Goal: Task Accomplishment & Management: Use online tool/utility

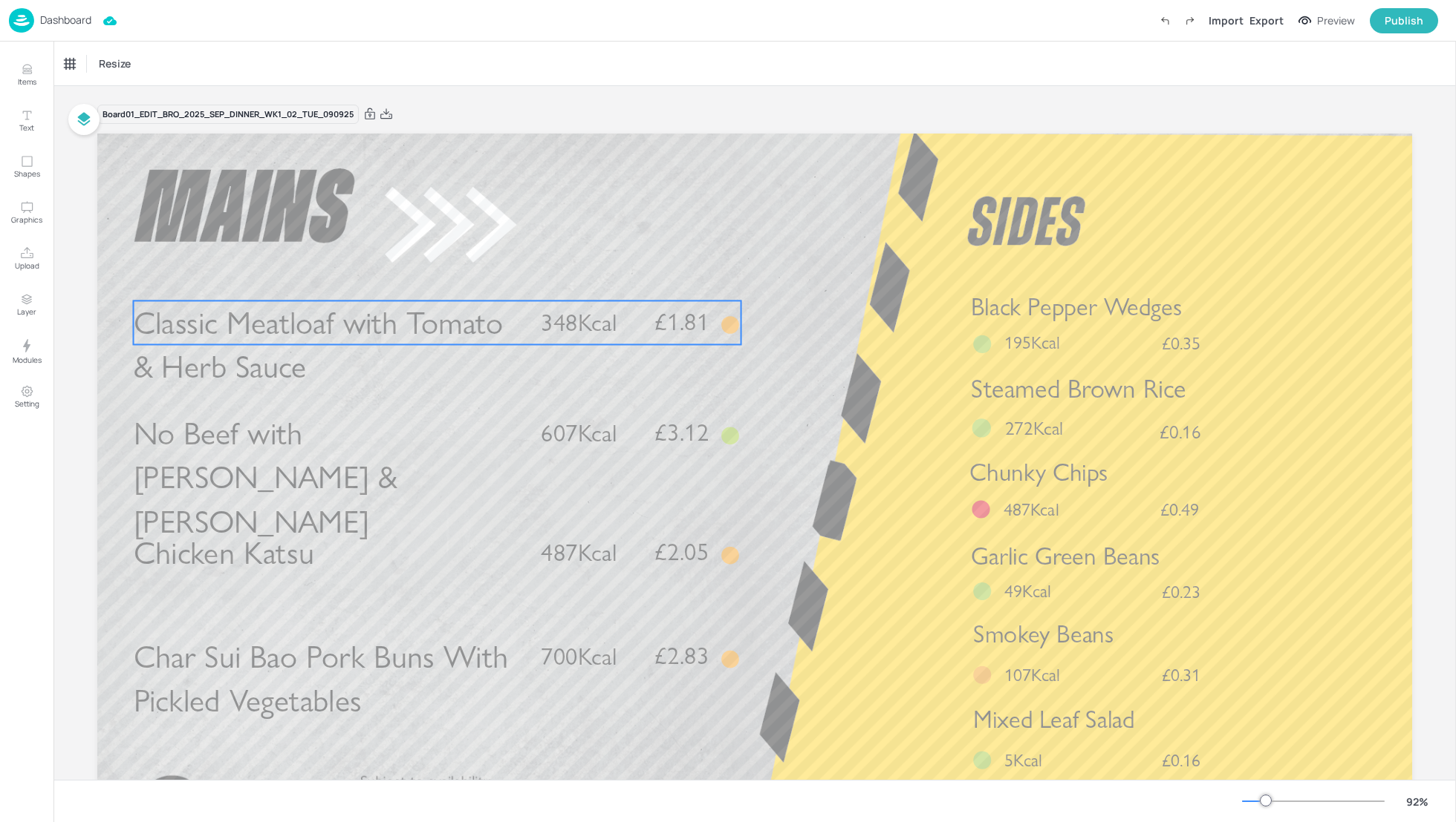
click at [323, 315] on span "Classic Meatloaf with Tomato & Herb Sauce" at bounding box center [319, 344] width 370 height 82
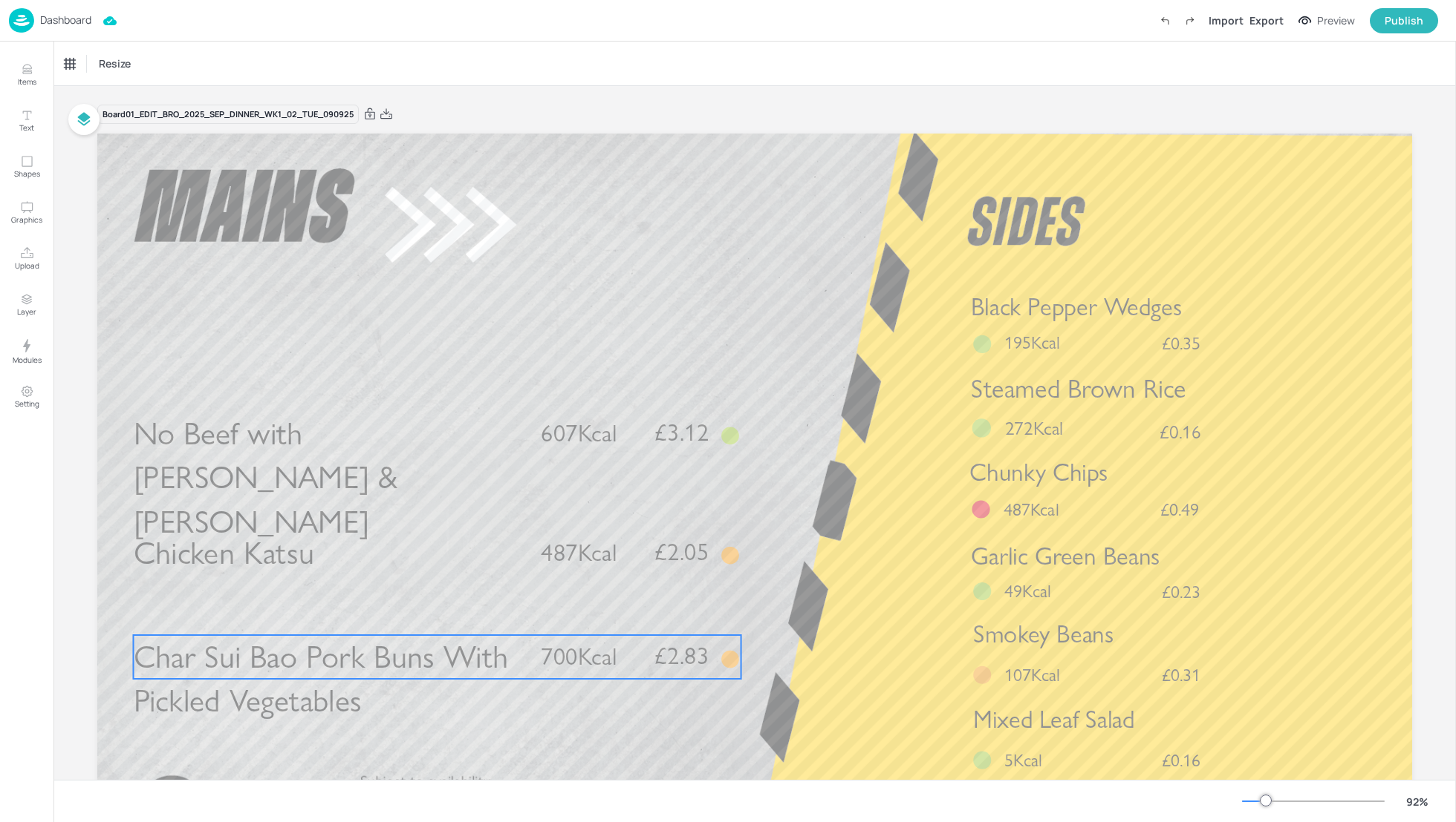
click at [342, 659] on span "Char Sui Bao Pork Buns With Pickled Vegetables" at bounding box center [321, 679] width 374 height 82
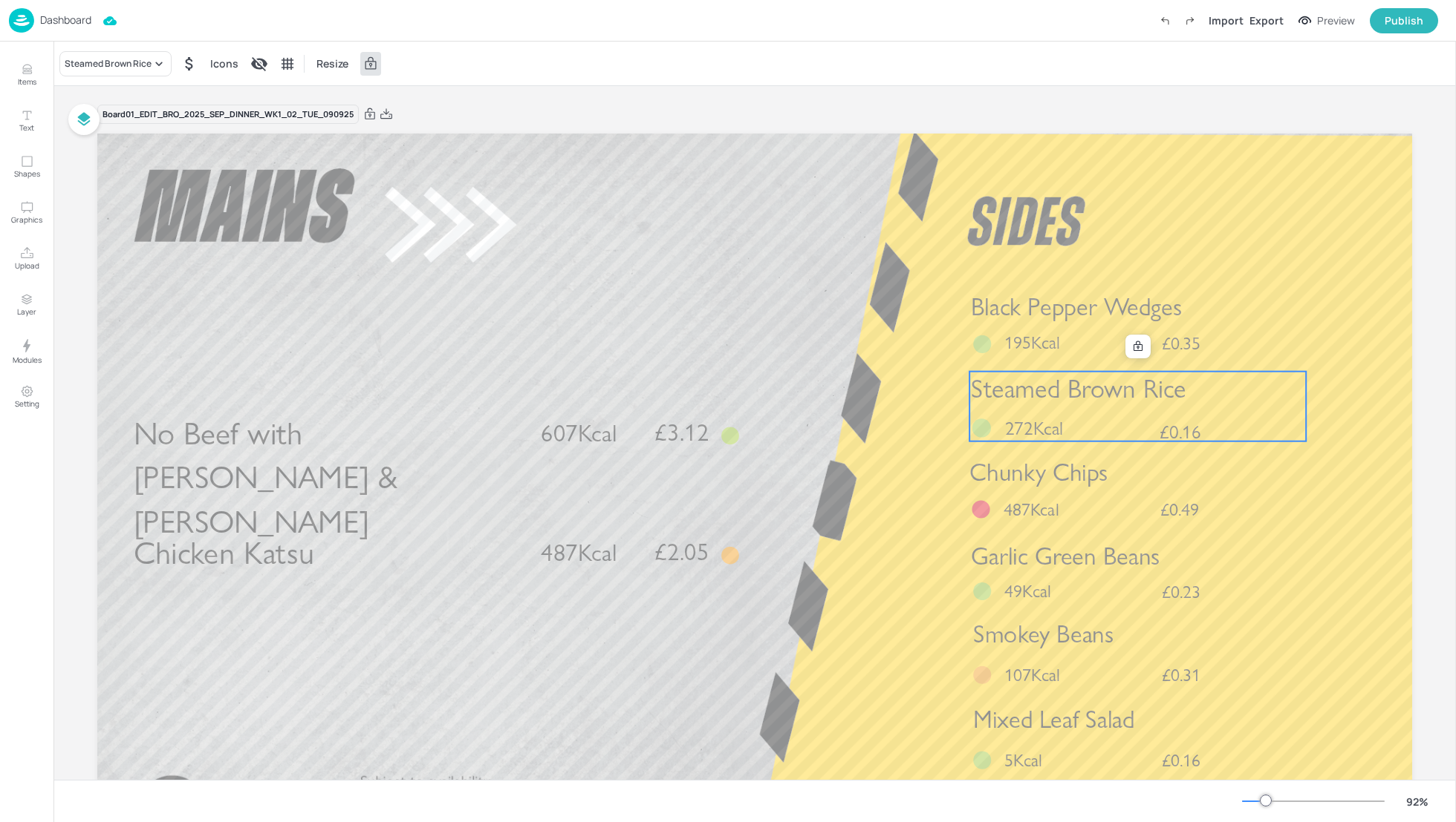
click at [1120, 388] on span "Steamed Brown Rice" at bounding box center [1077, 389] width 214 height 31
click at [110, 69] on div "Steamed Brown Rice" at bounding box center [108, 64] width 87 height 14
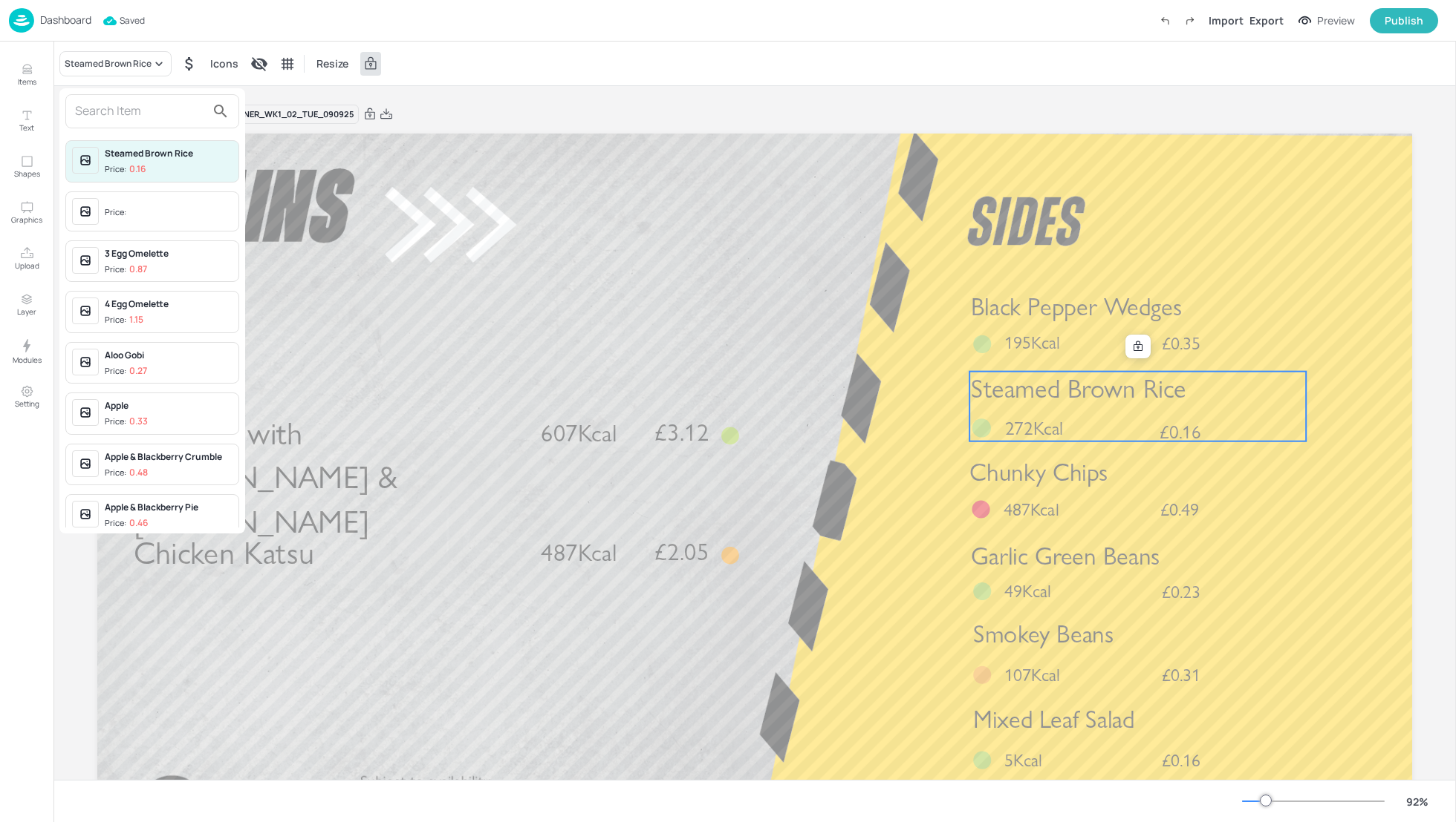
click at [88, 103] on input "text" at bounding box center [141, 112] width 131 height 23
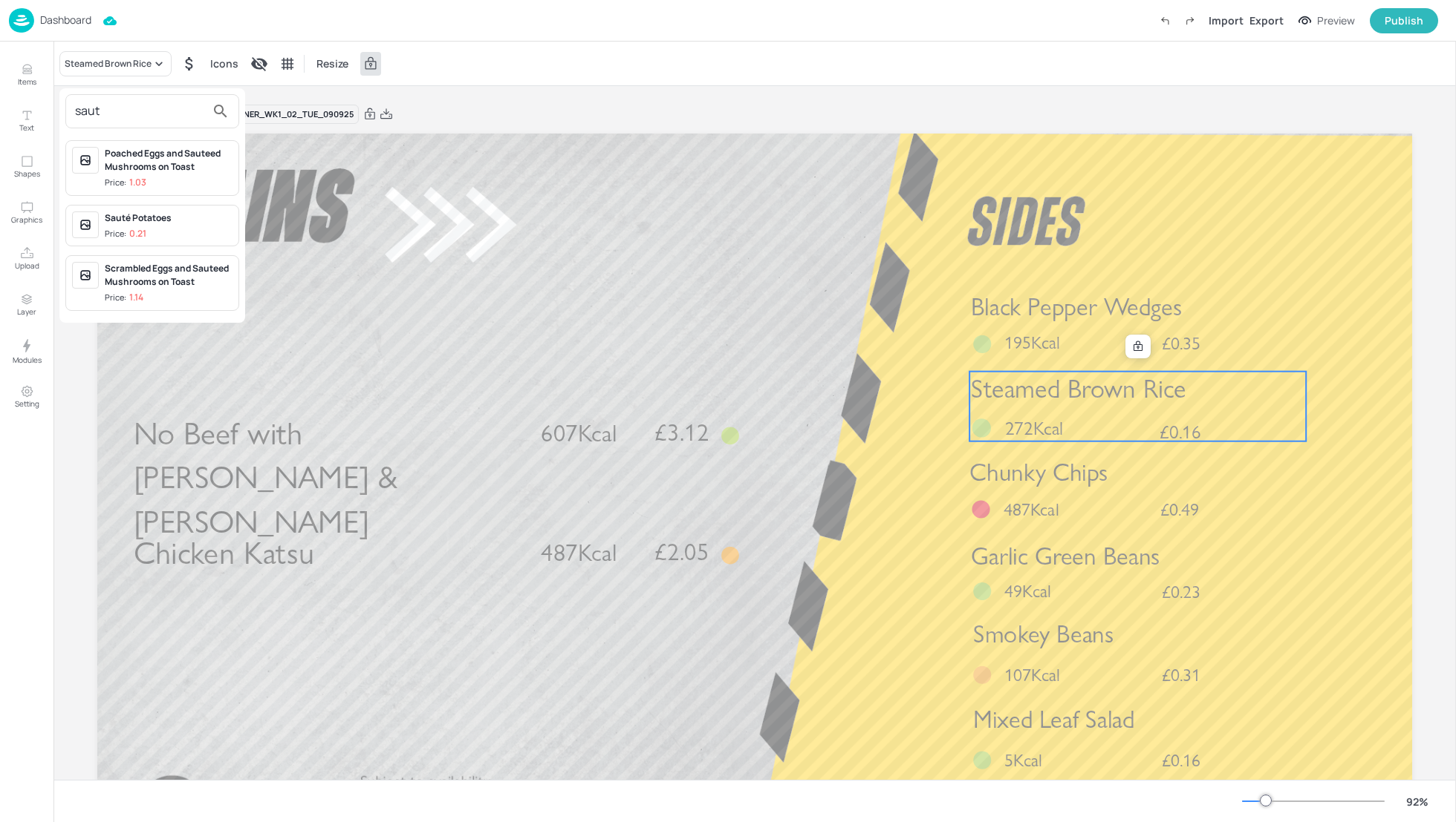
type input "saut"
click at [131, 217] on div "Sauté Potatoes" at bounding box center [168, 218] width 127 height 14
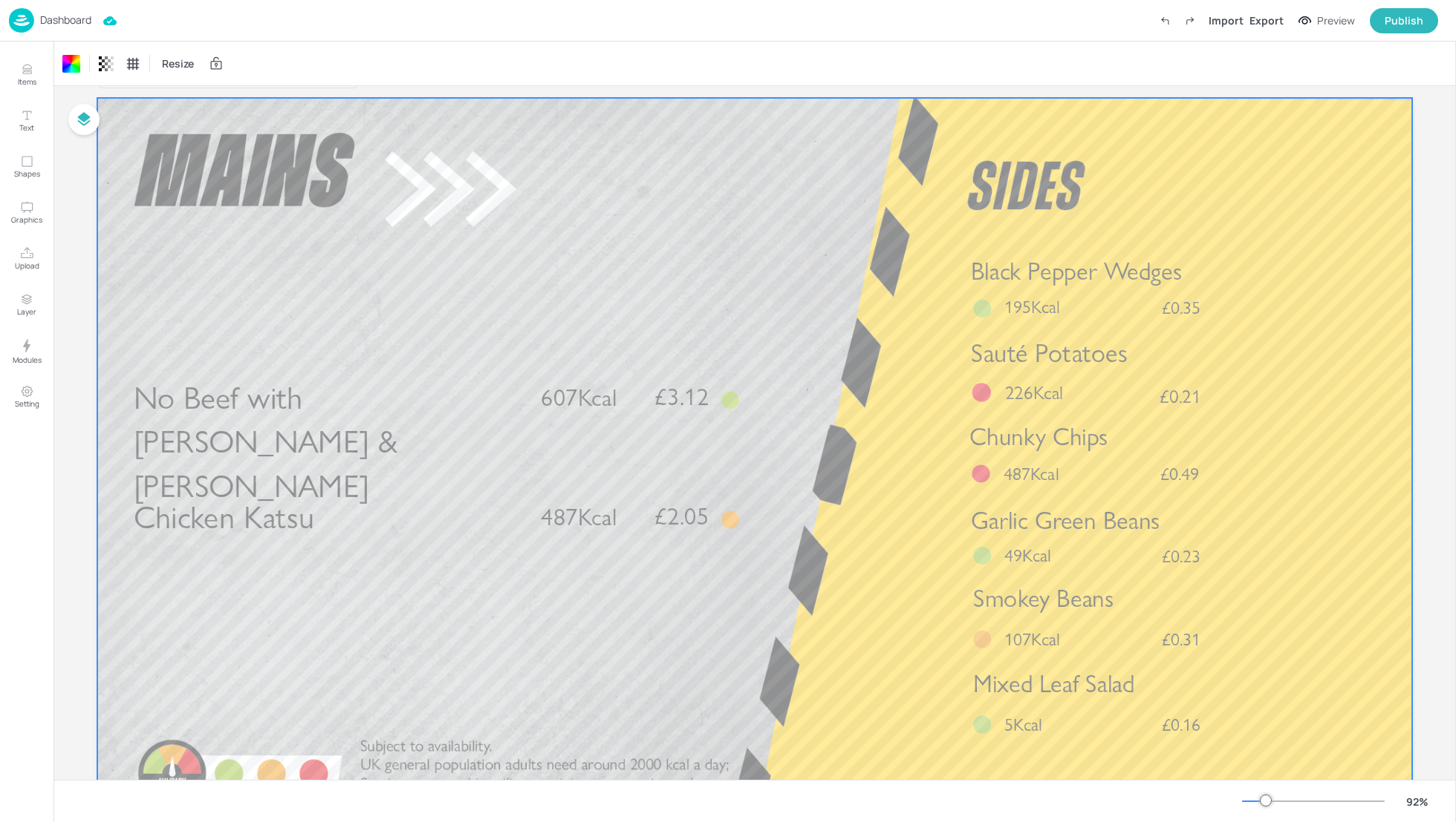
scroll to position [39, 0]
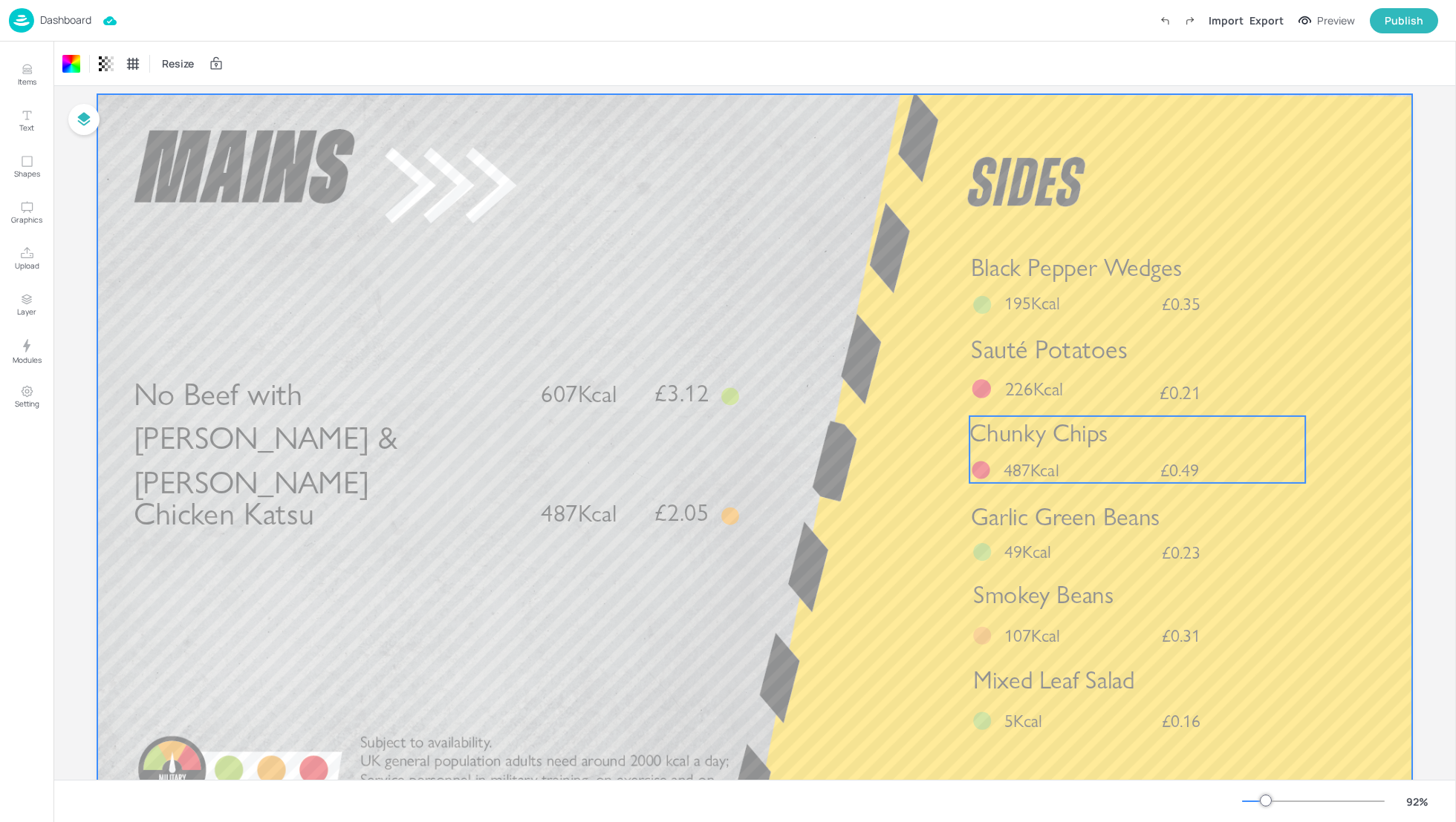
click at [1091, 451] on div "Chunky Chips £0.49 487Kcal" at bounding box center [1137, 450] width 336 height 67
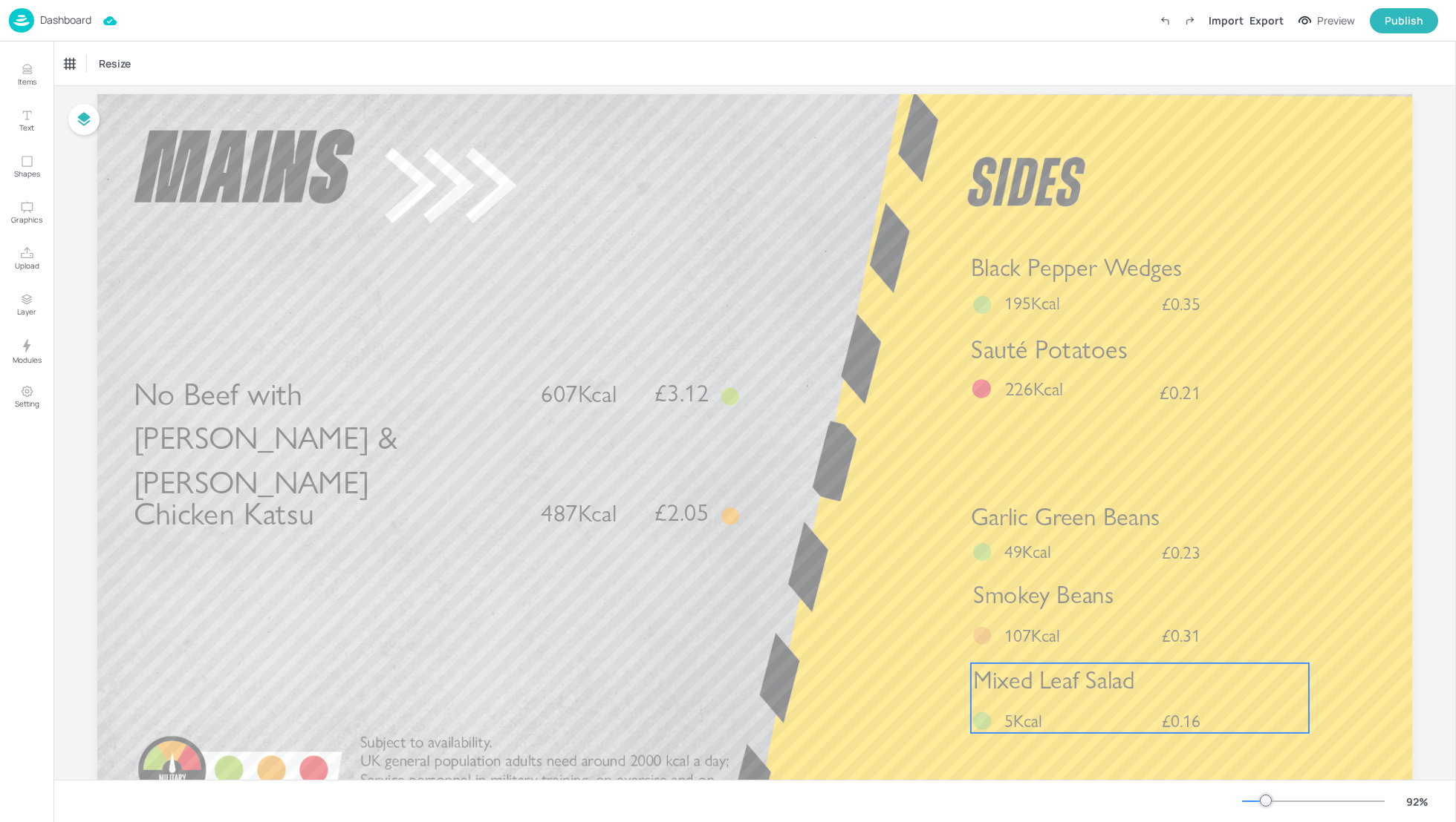
click at [1093, 681] on span "Mixed Leaf Salad" at bounding box center [1054, 680] width 162 height 29
click at [1135, 642] on icon at bounding box center [1140, 638] width 12 height 12
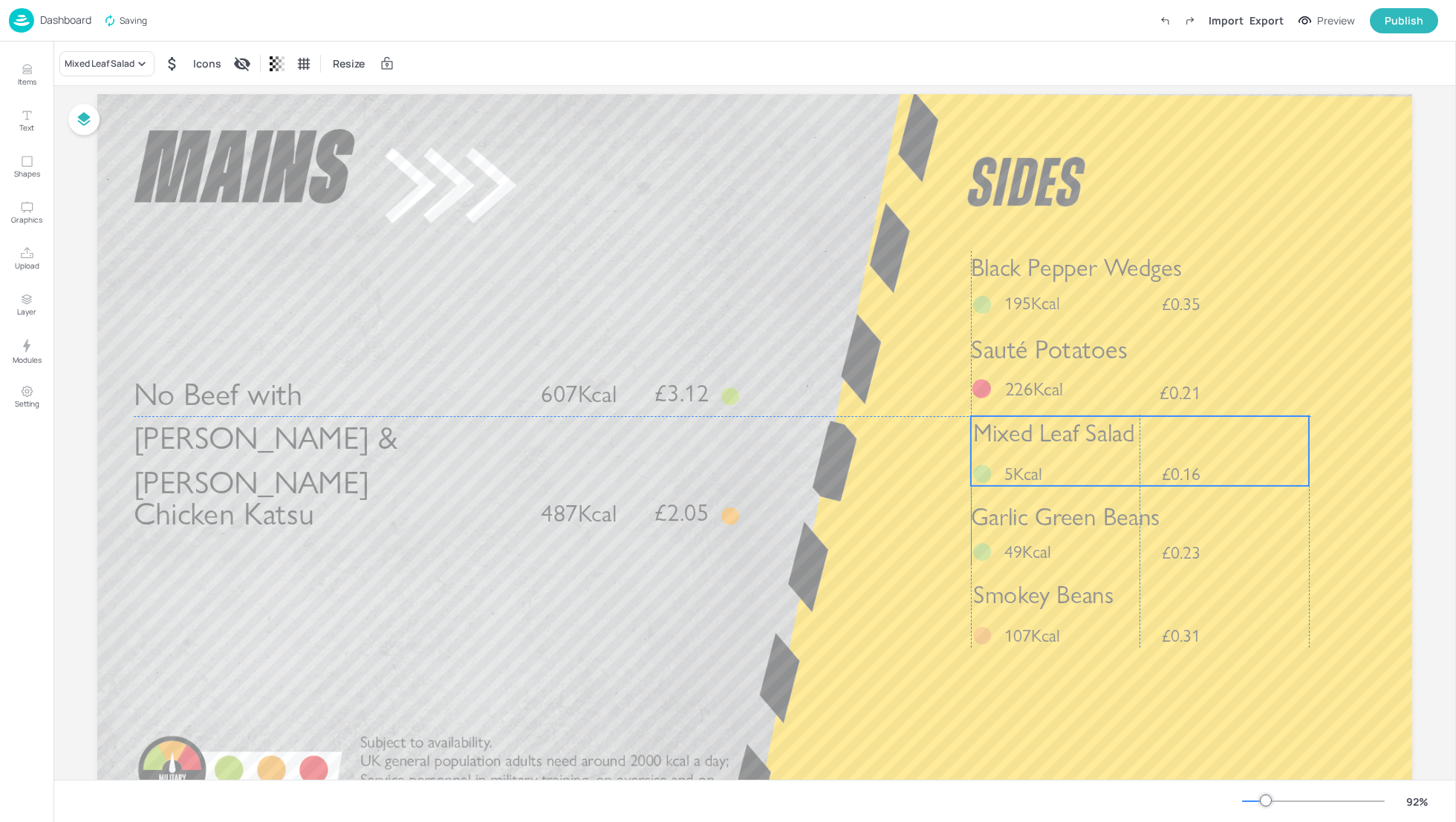
drag, startPoint x: 1135, startPoint y: 679, endPoint x: 1137, endPoint y: 429, distance: 250.0
click at [1137, 431] on p "Mixed Leaf Salad" at bounding box center [1141, 434] width 336 height 34
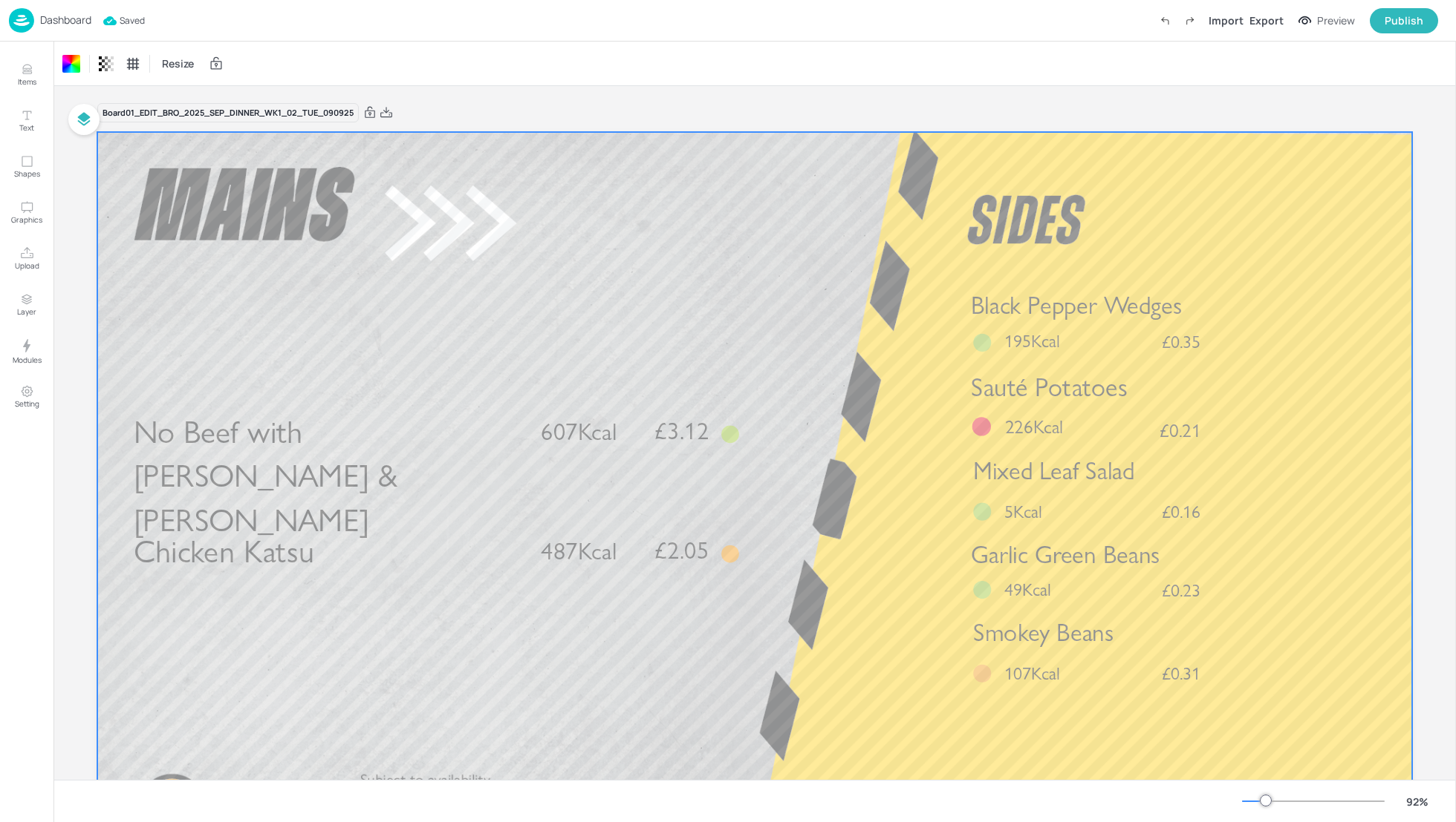
scroll to position [0, 0]
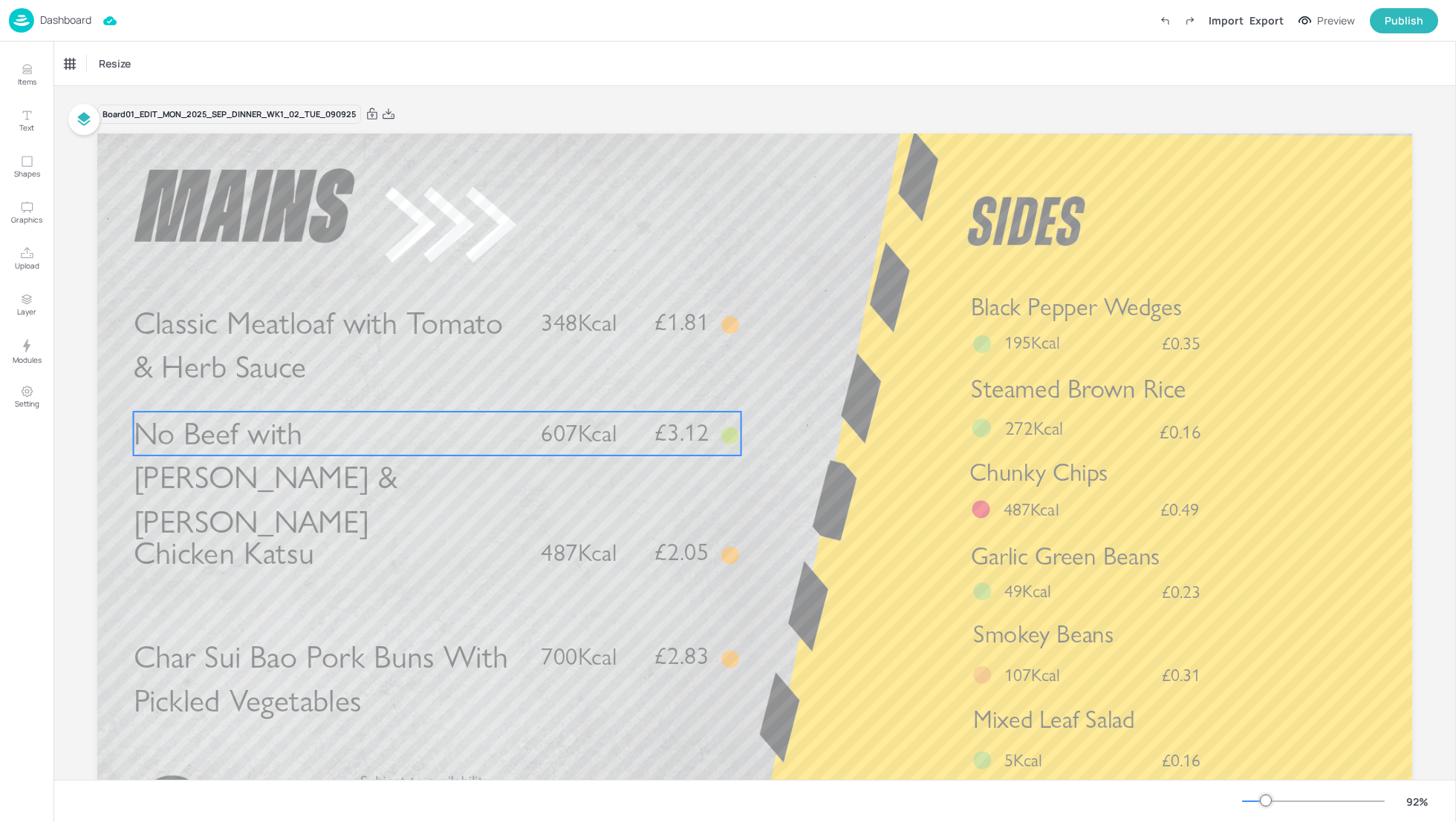
click at [378, 438] on span "No Beef with [PERSON_NAME] & [PERSON_NAME]" at bounding box center [265, 478] width 263 height 126
click at [141, 67] on div "No Beef with [PERSON_NAME] & [PERSON_NAME]" at bounding box center [126, 64] width 123 height 14
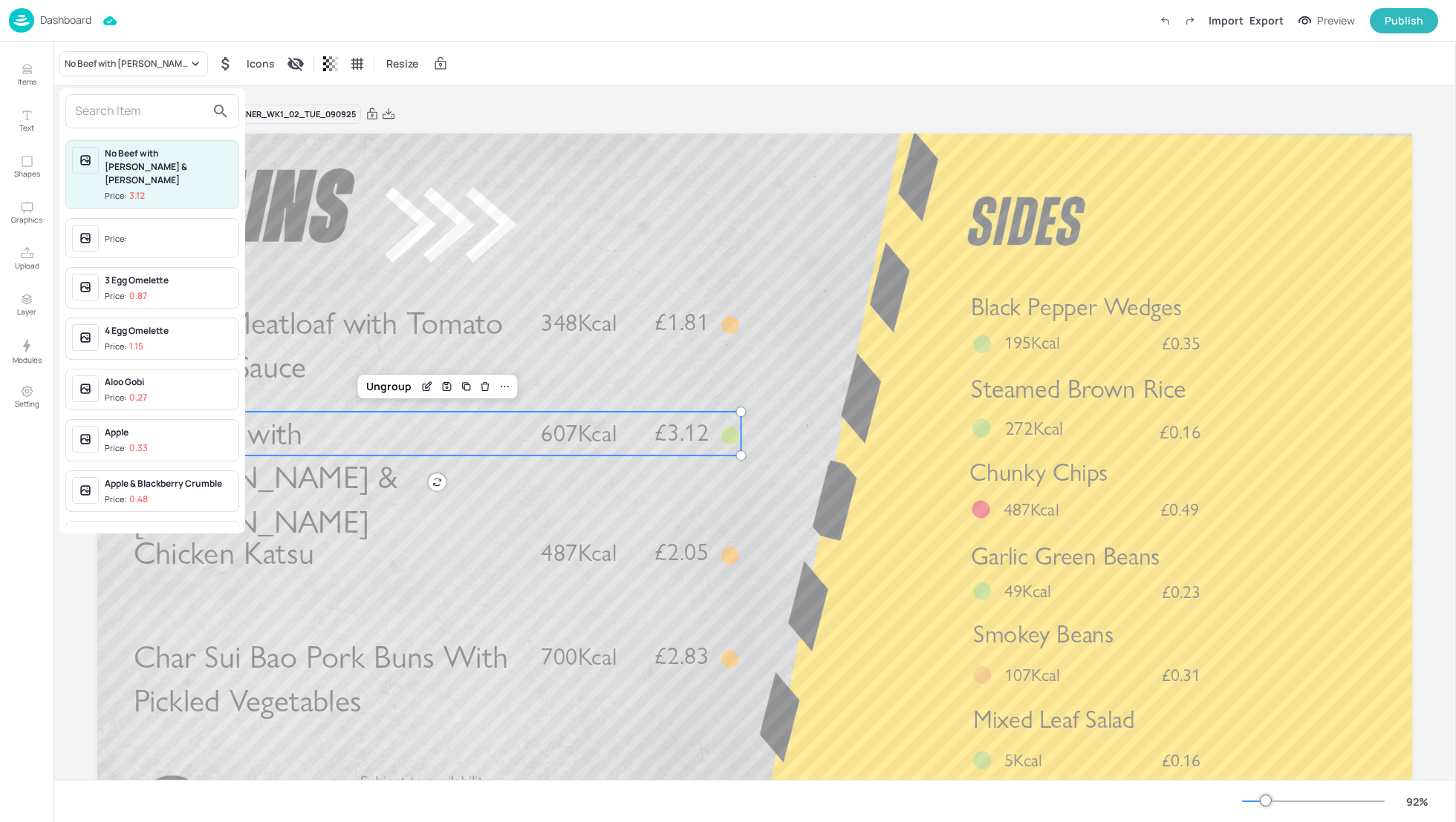
click at [134, 113] on input "text" at bounding box center [141, 112] width 131 height 23
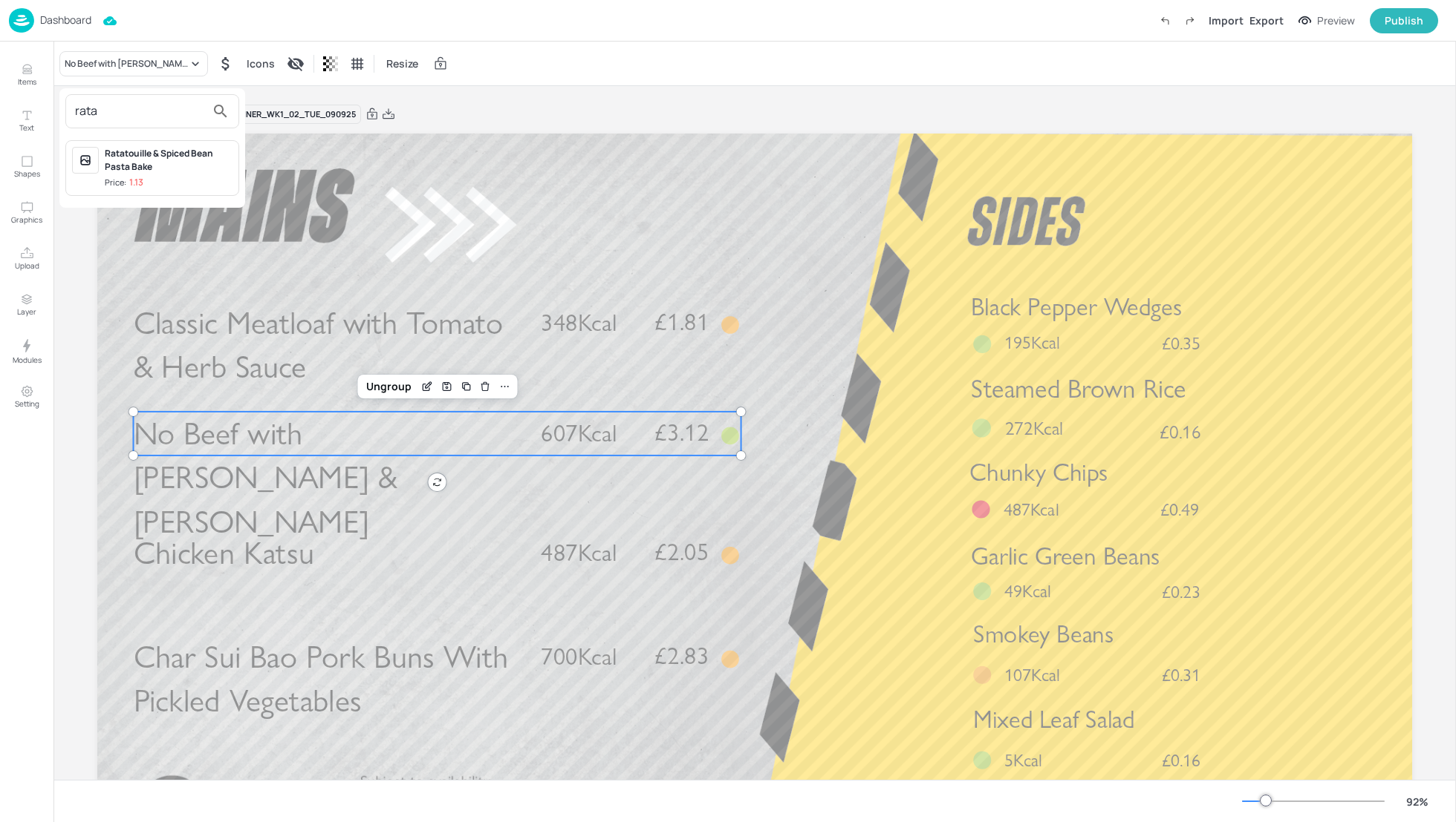
type input "rata"
click at [150, 167] on div "Ratatouille & Spiced Bean Pasta Bake" at bounding box center [168, 160] width 127 height 26
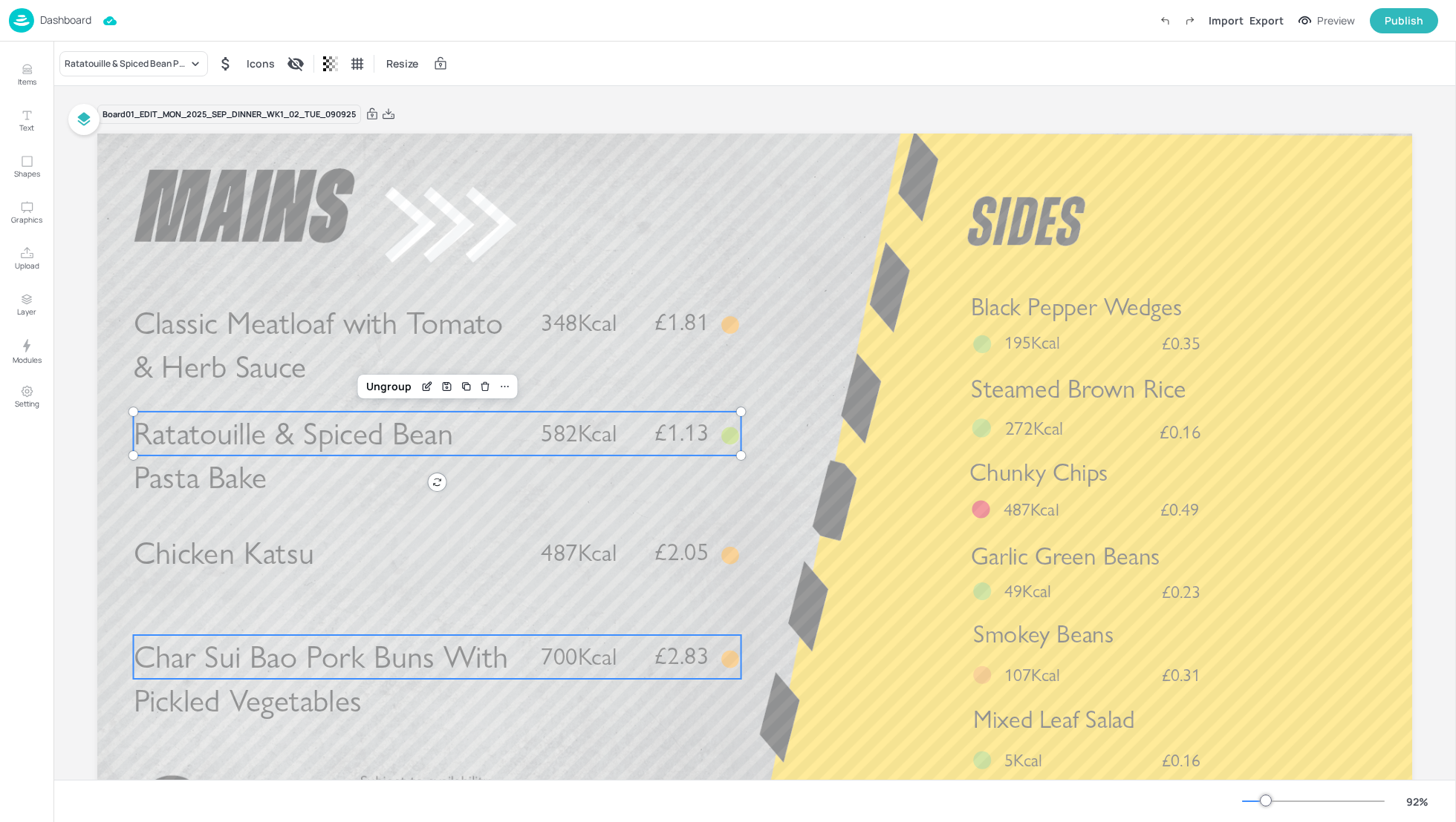
click at [352, 672] on span "Char Sui Bao Pork Buns With Pickled Vegetables" at bounding box center [321, 679] width 374 height 82
click at [160, 68] on div "Char Sui Bao Pork Buns With Pickled Vegetables" at bounding box center [126, 64] width 123 height 14
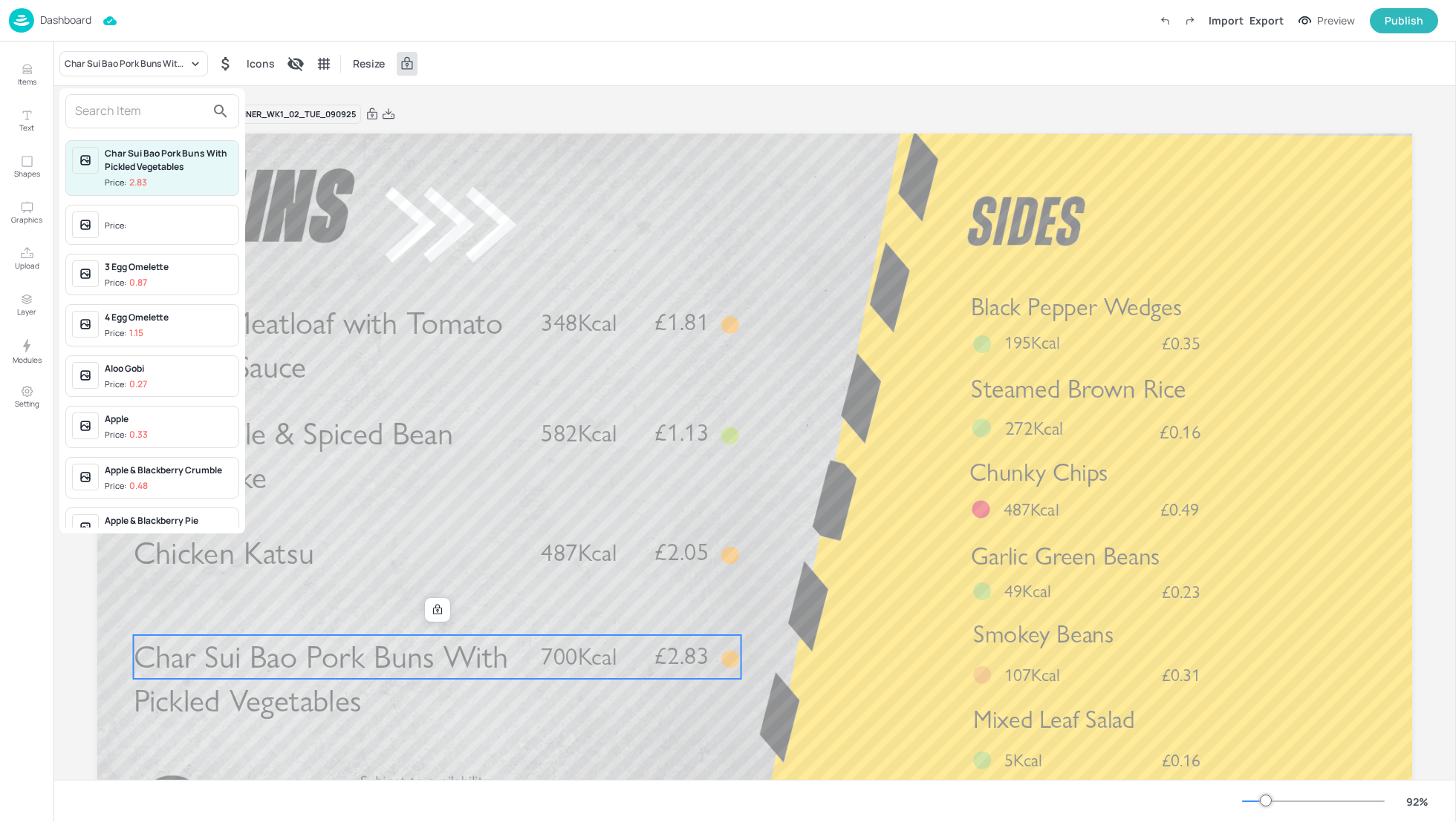
click at [122, 107] on input "text" at bounding box center [141, 112] width 131 height 23
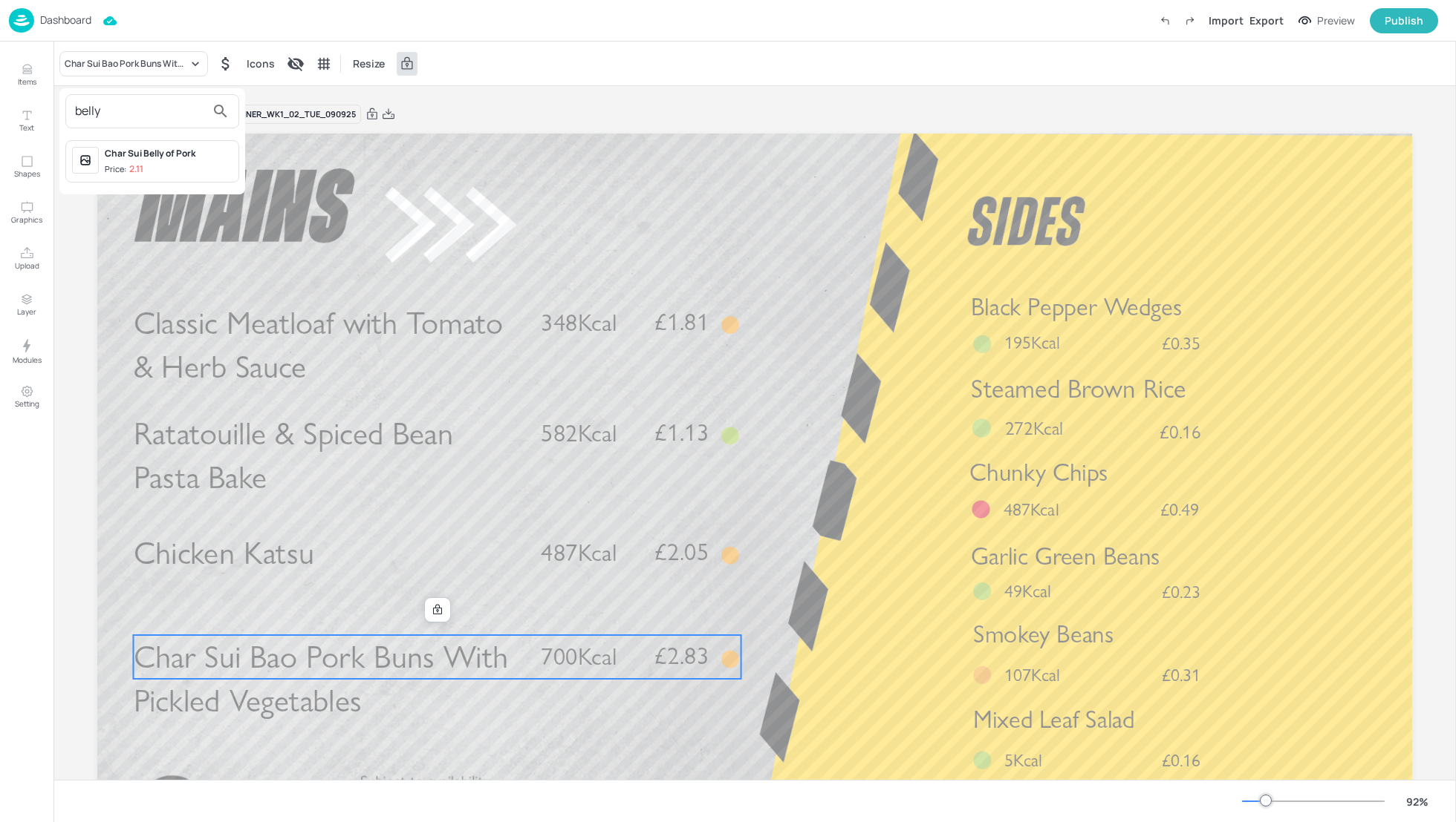
type input "belly"
click at [156, 149] on div "Char Sui Belly of Pork" at bounding box center [168, 154] width 127 height 14
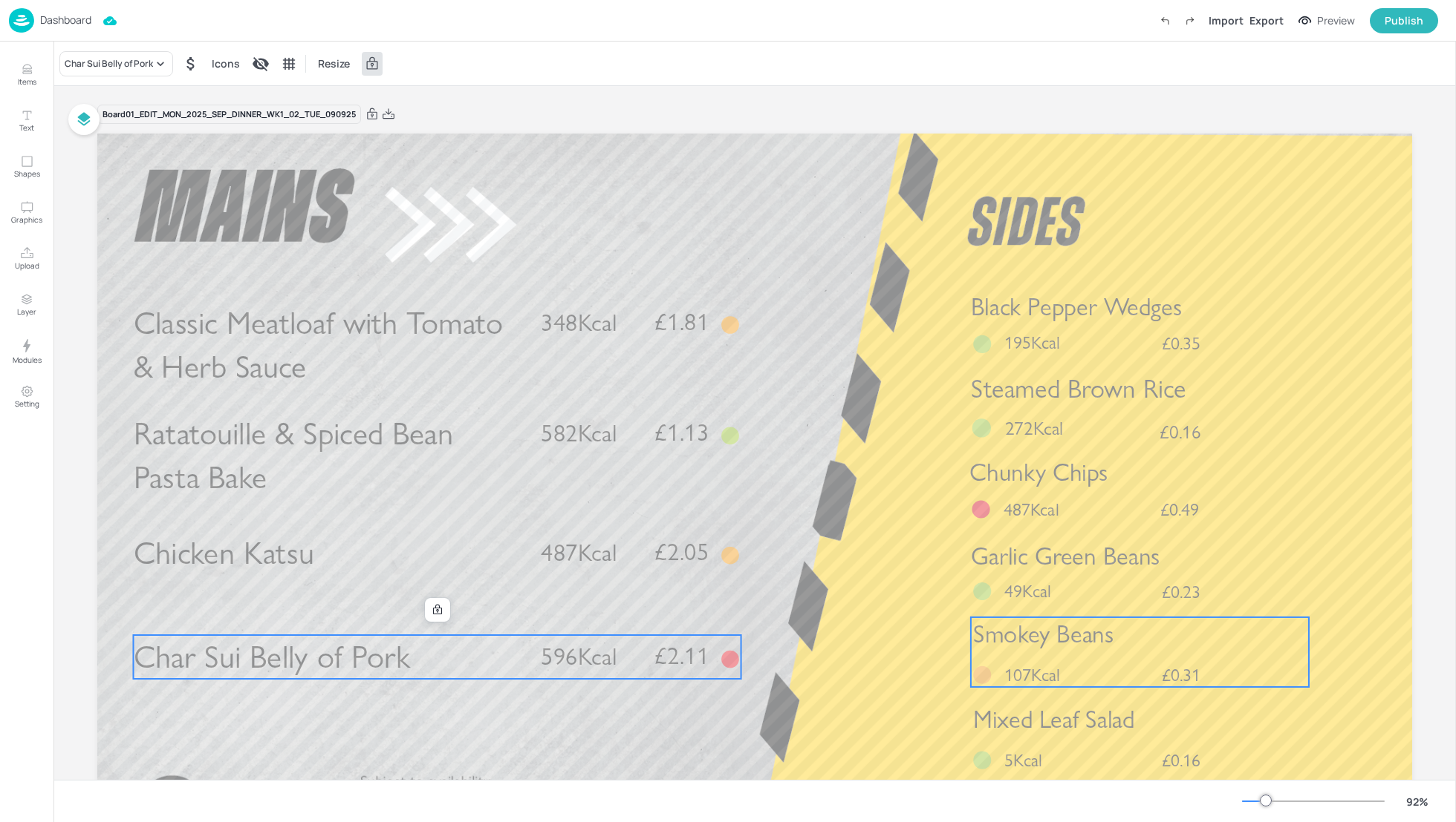
click at [1086, 660] on div "Smokey Beans £0.31 107Kcal" at bounding box center [1139, 652] width 338 height 69
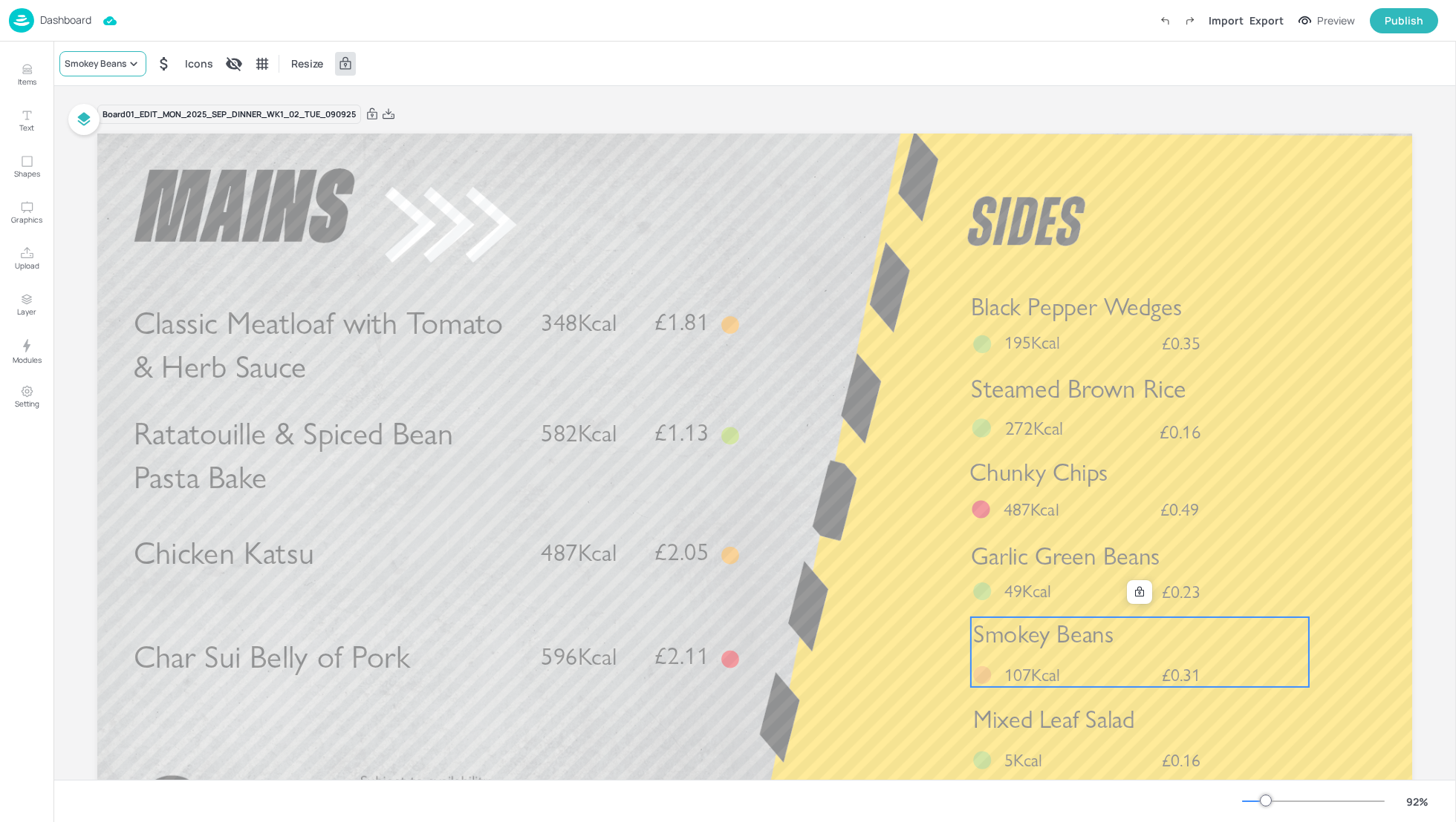
click at [84, 58] on div "Smokey Beans" at bounding box center [95, 64] width 62 height 14
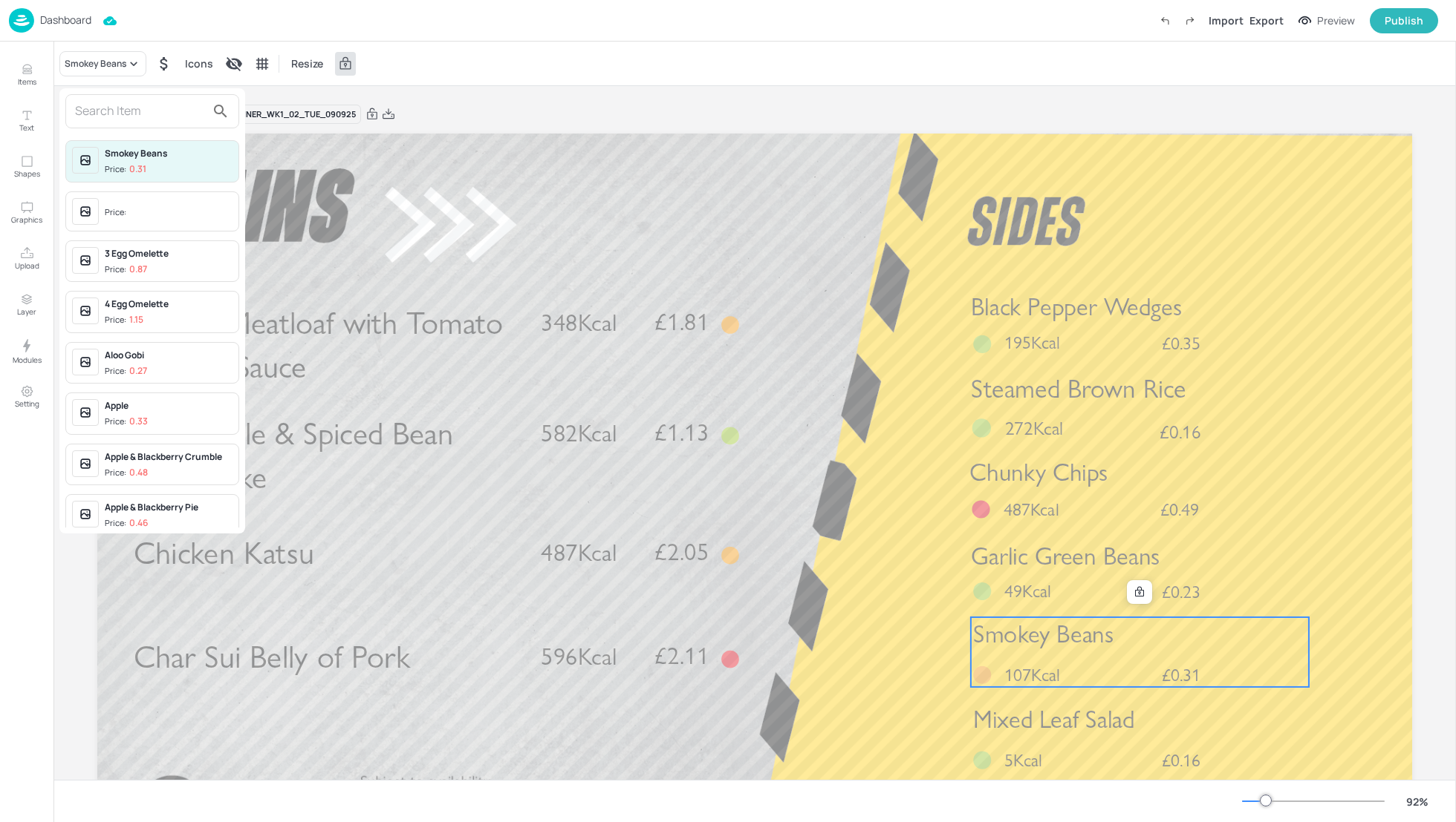
click at [97, 108] on input "text" at bounding box center [141, 112] width 131 height 23
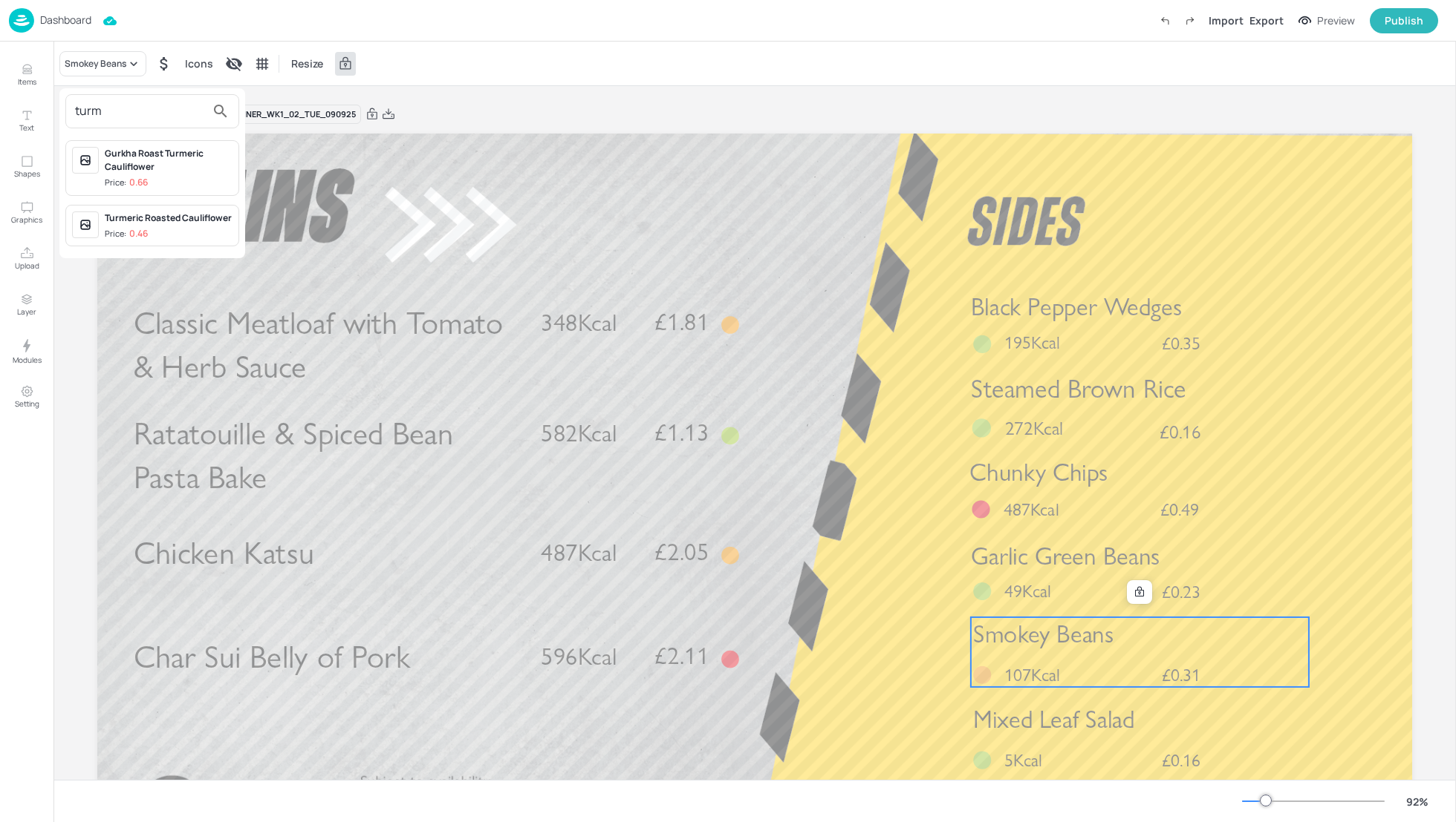
type input "turm"
click at [145, 222] on div "Turmeric Roasted Cauliflower" at bounding box center [168, 218] width 127 height 14
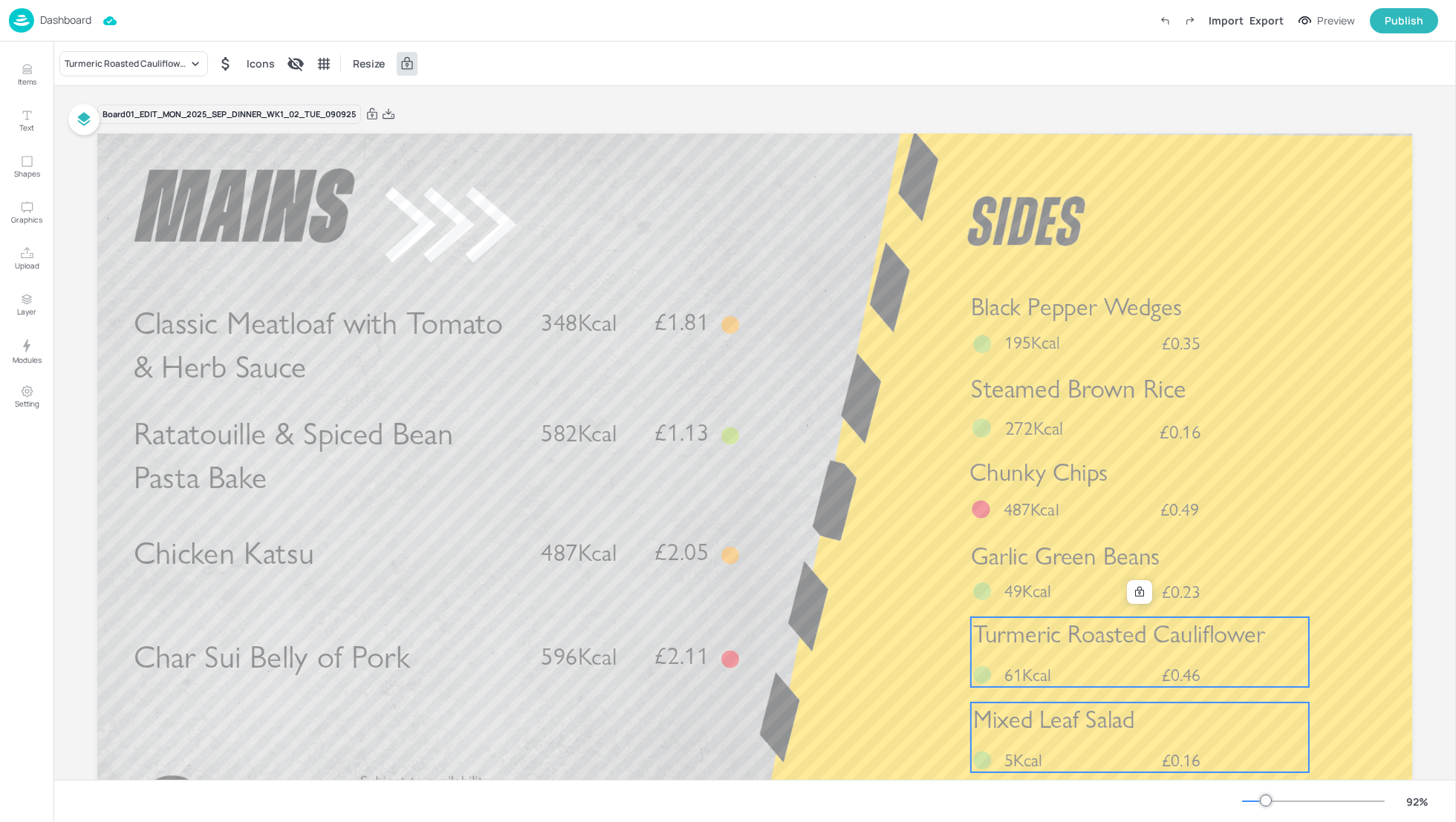
click at [1174, 752] on span "£0.16" at bounding box center [1181, 760] width 39 height 18
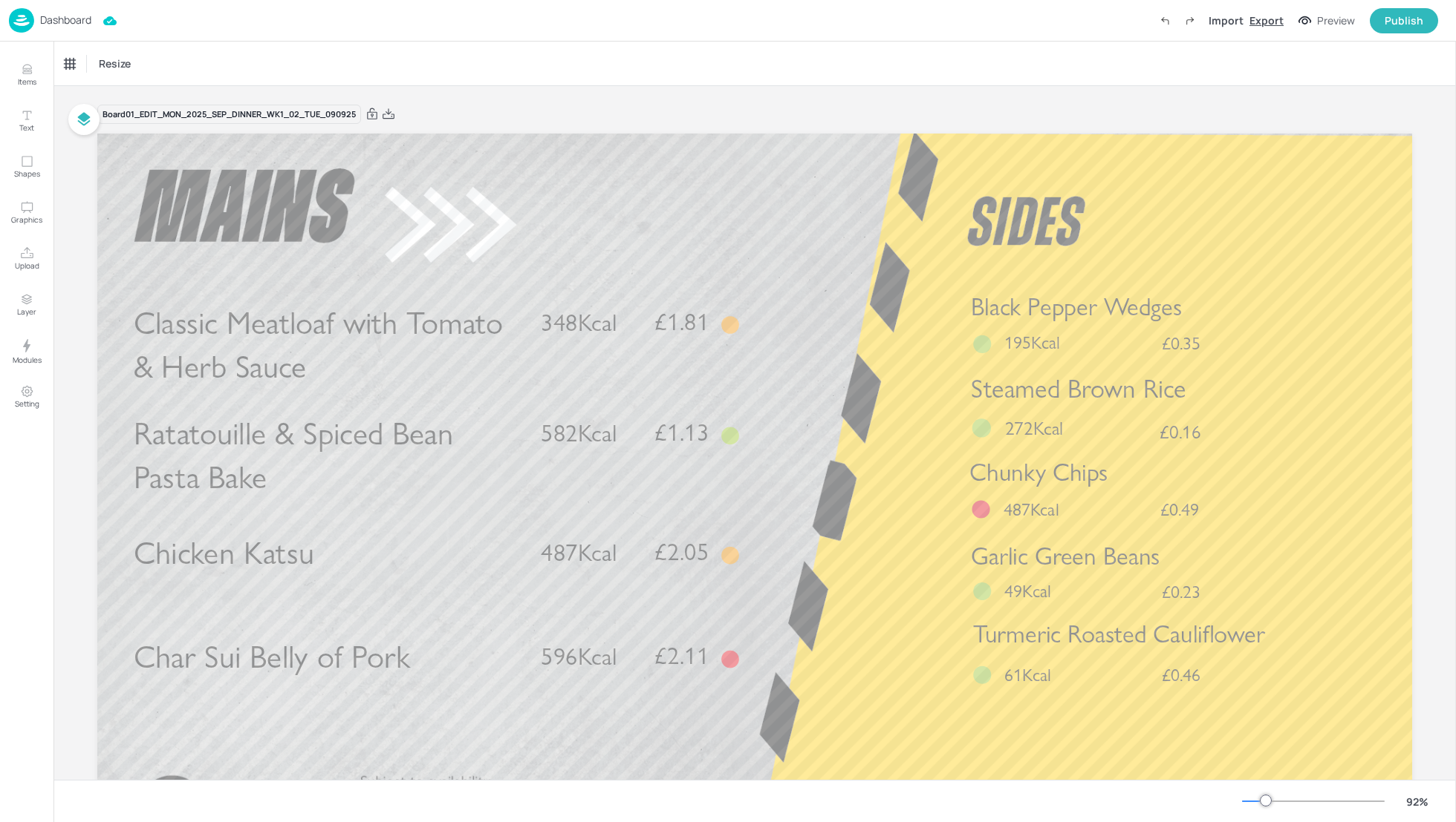
click at [1266, 19] on div "Export" at bounding box center [1266, 21] width 34 height 16
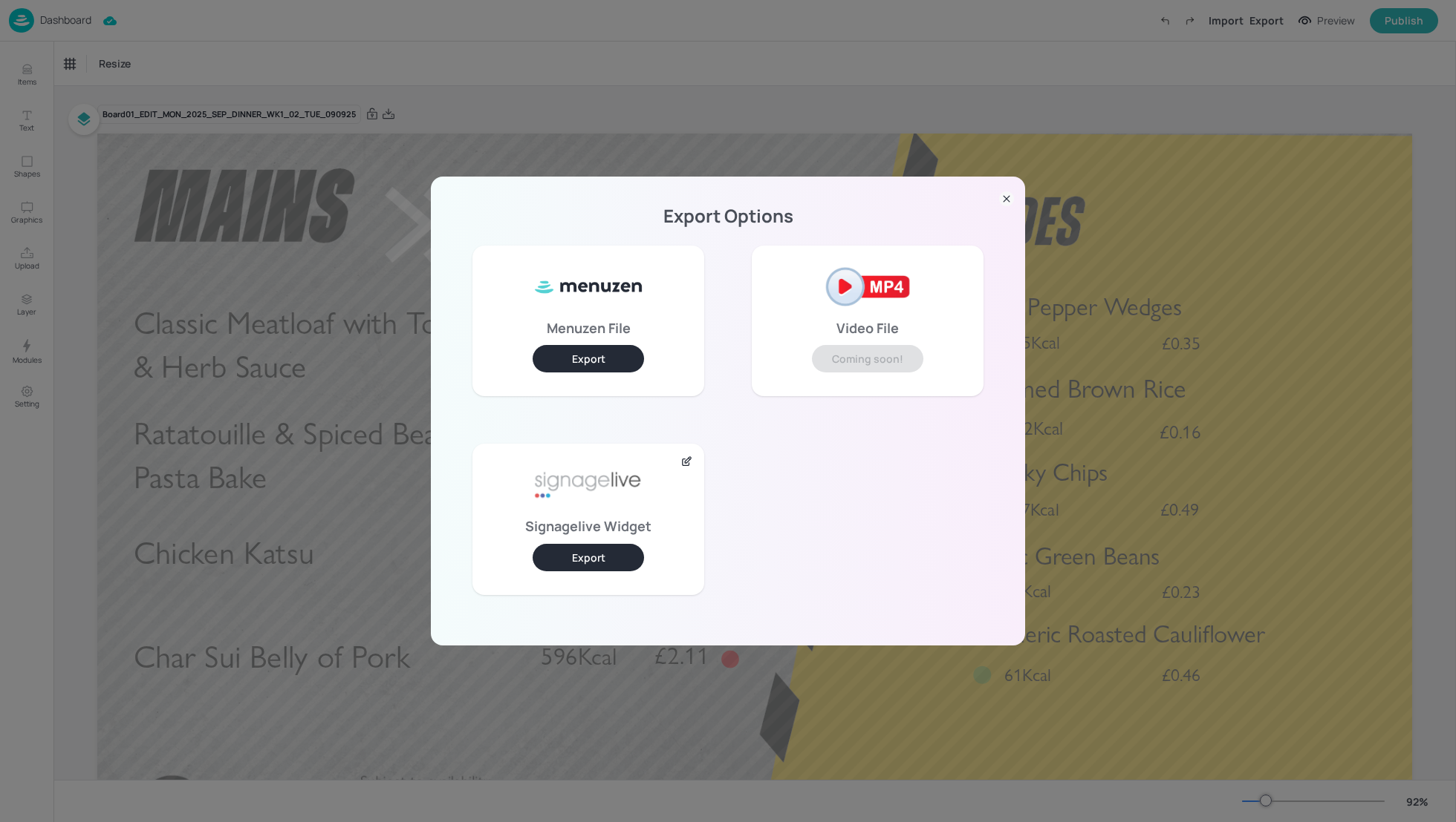
click at [621, 547] on button "Export" at bounding box center [588, 558] width 112 height 27
